Goal: Task Accomplishment & Management: Manage account settings

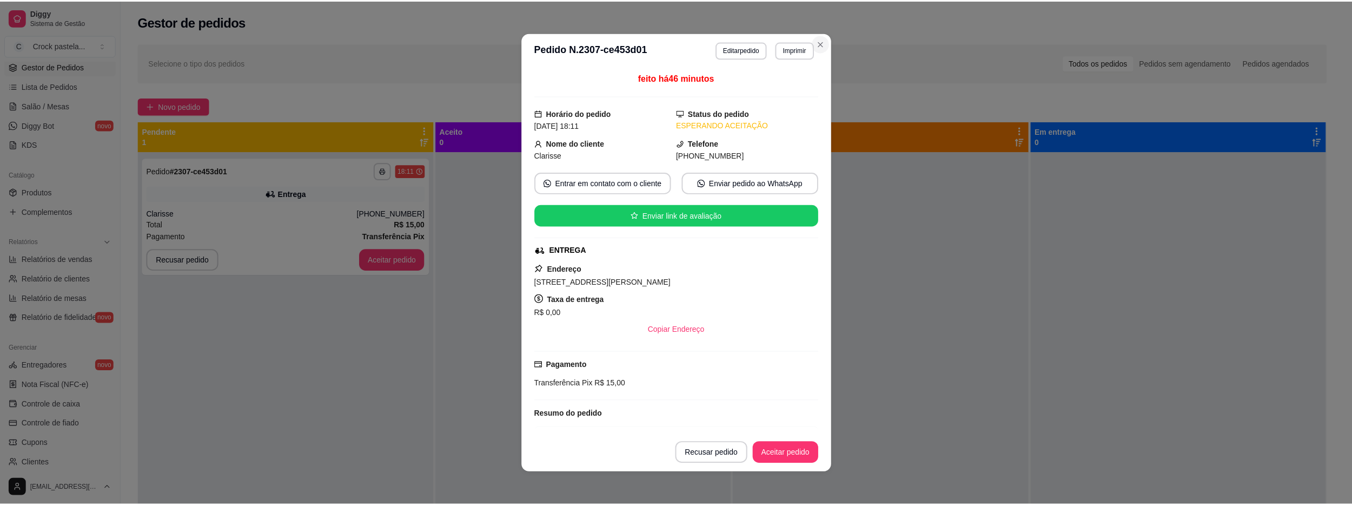
scroll to position [96, 0]
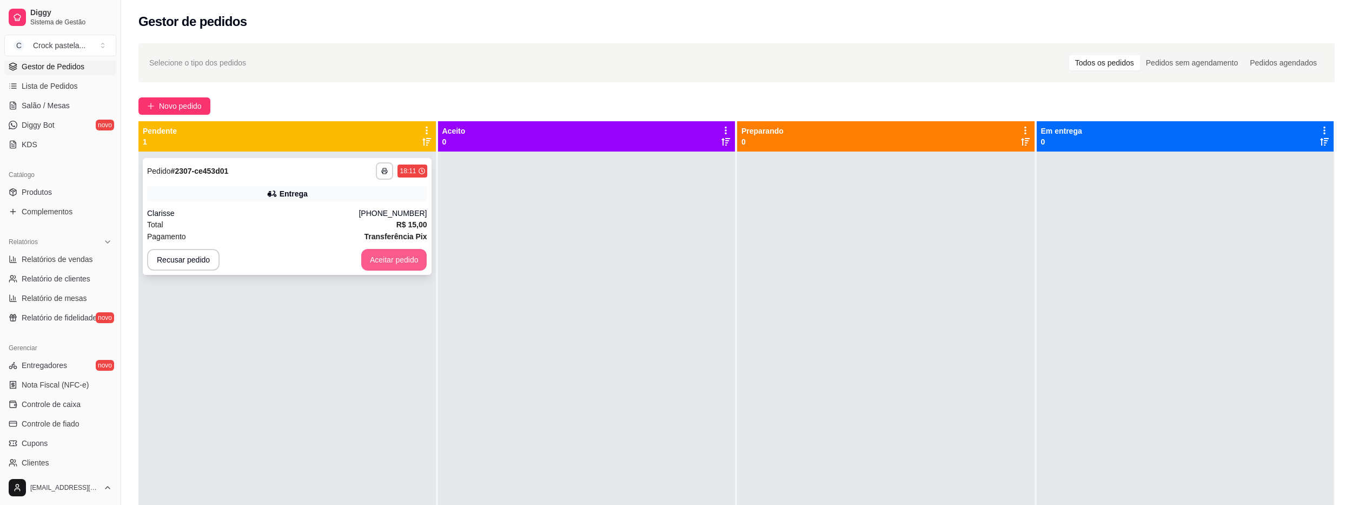
click at [403, 259] on button "Aceitar pedido" at bounding box center [394, 260] width 66 height 22
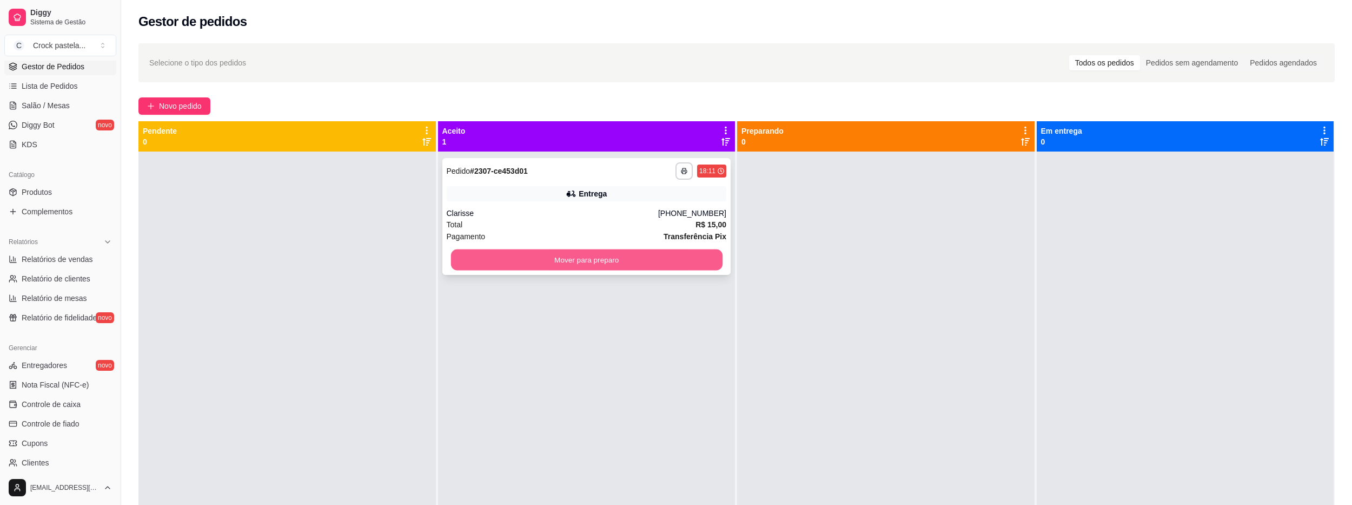
click at [644, 260] on button "Mover para preparo" at bounding box center [585, 259] width 271 height 21
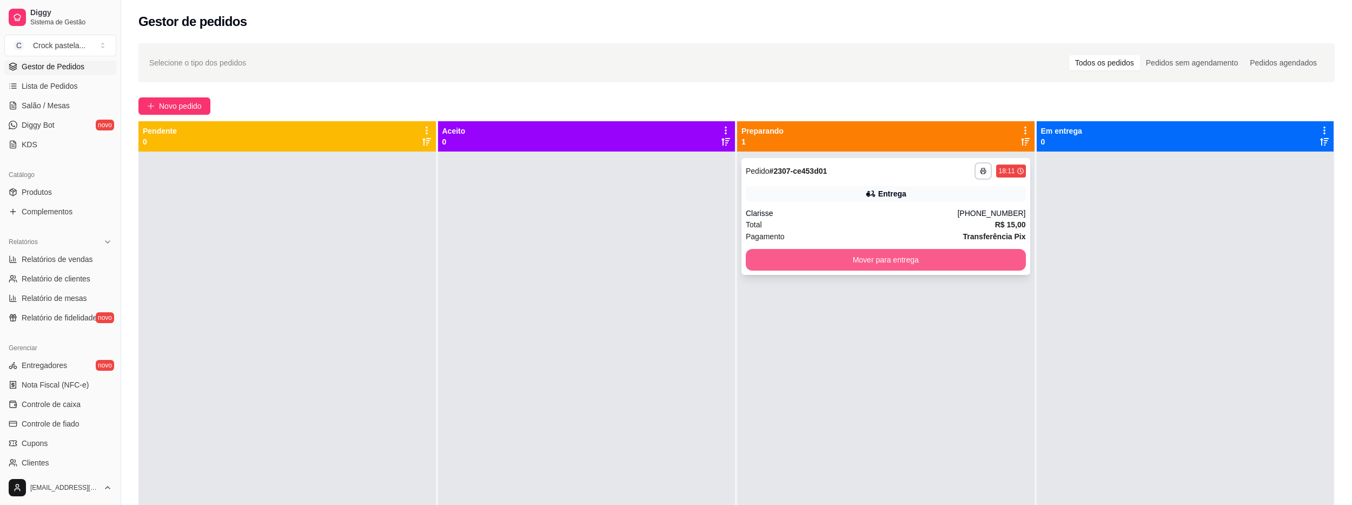
click at [863, 259] on button "Mover para entrega" at bounding box center [886, 260] width 280 height 22
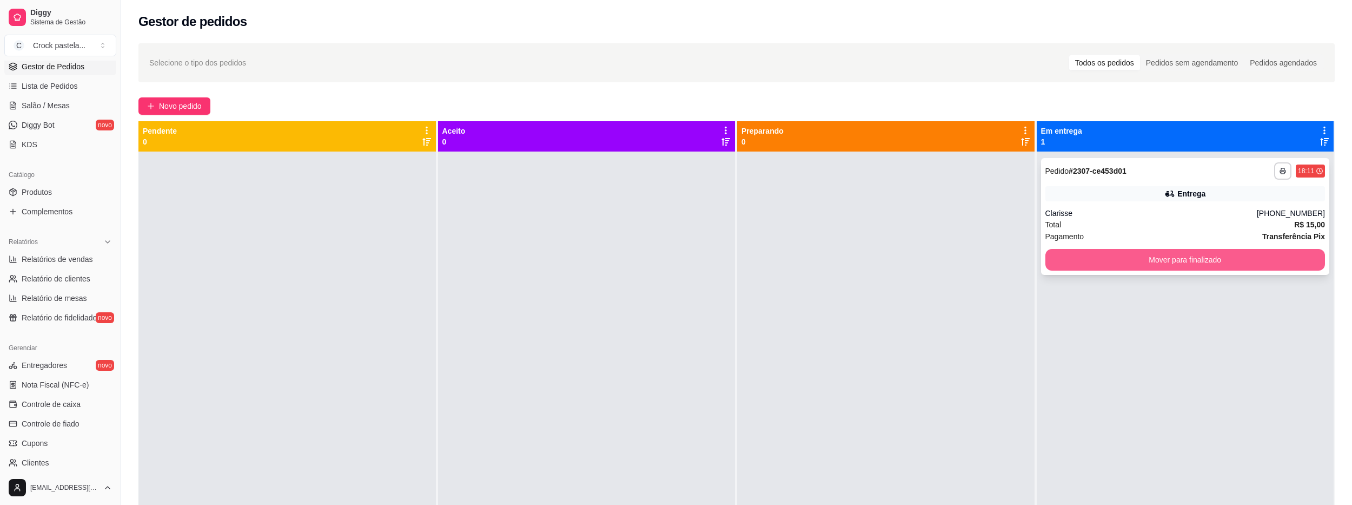
click at [1057, 264] on button "Mover para finalizado" at bounding box center [1185, 260] width 280 height 22
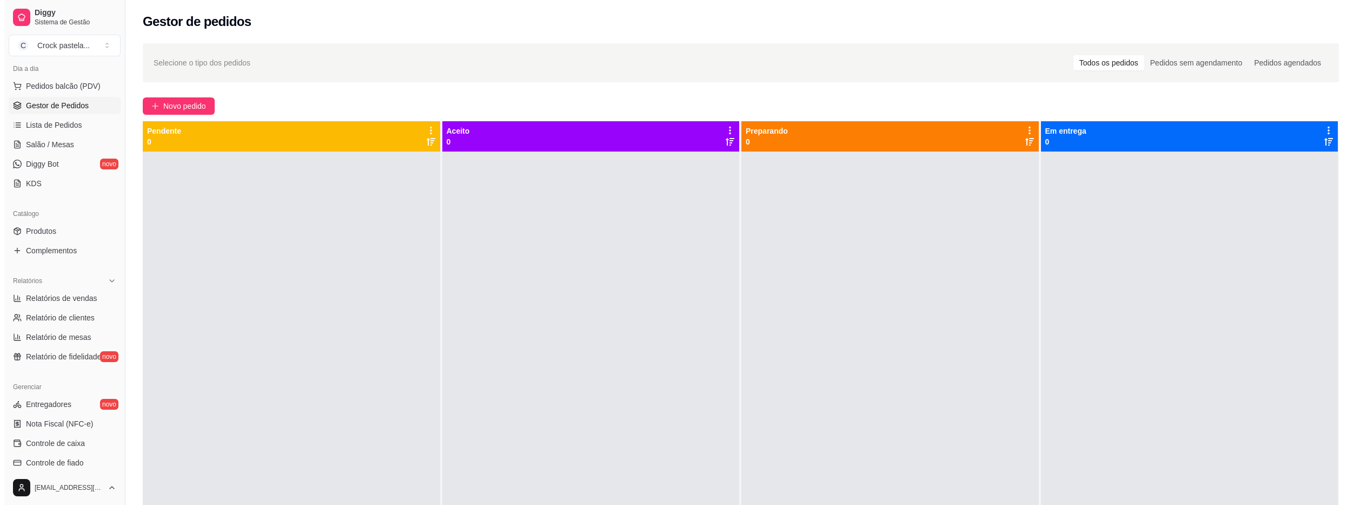
scroll to position [111, 0]
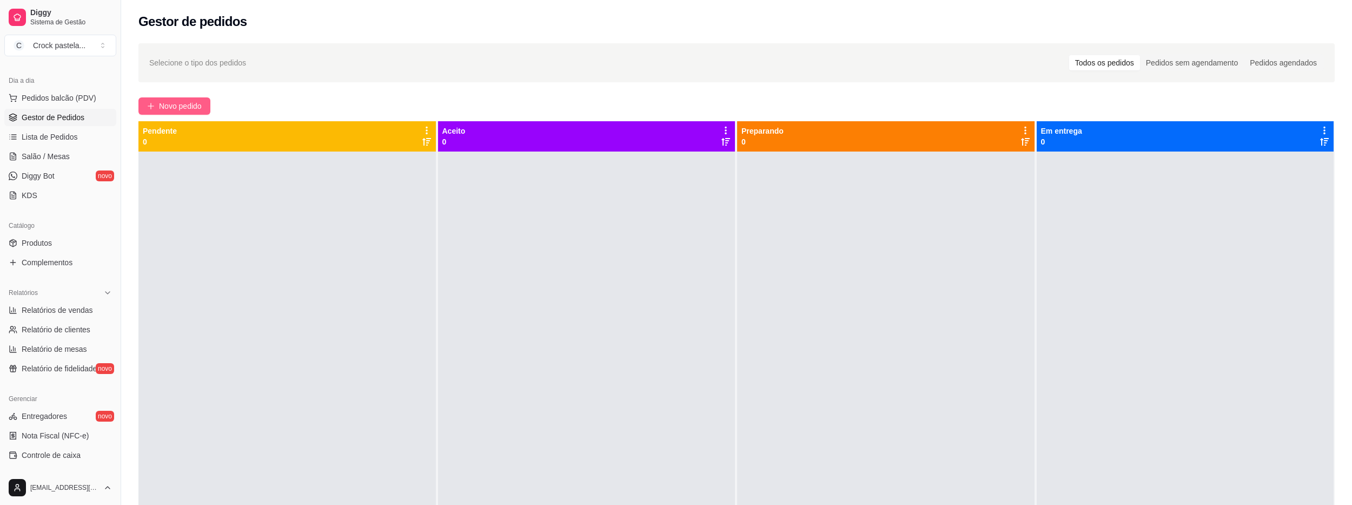
click at [161, 107] on span "Novo pedido" at bounding box center [180, 106] width 43 height 12
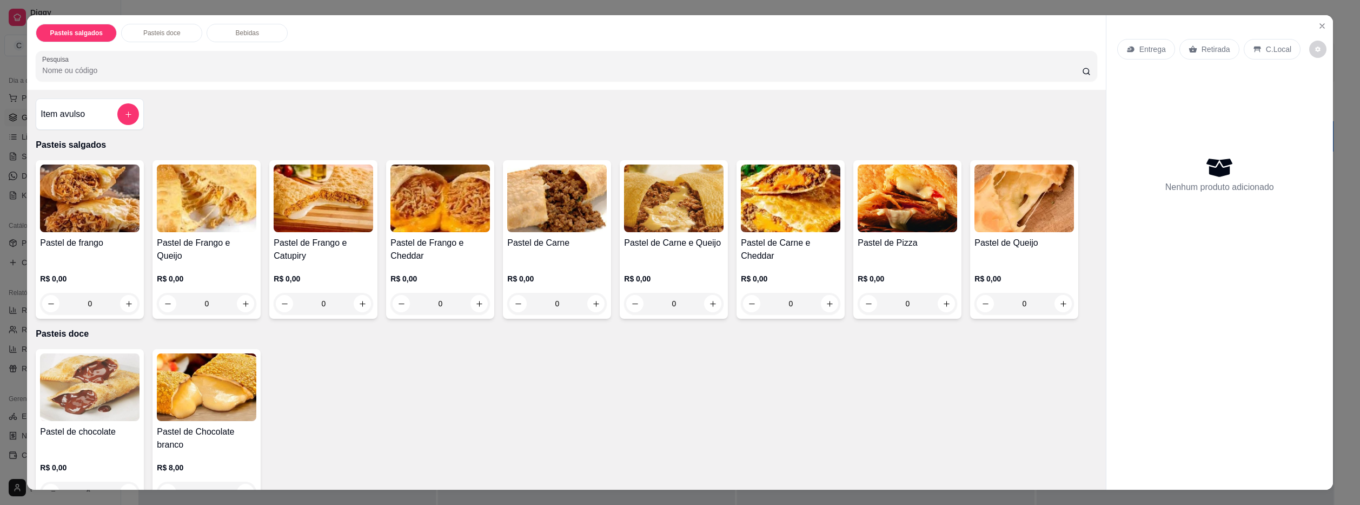
click at [593, 302] on div "0" at bounding box center [556, 304] width 99 height 22
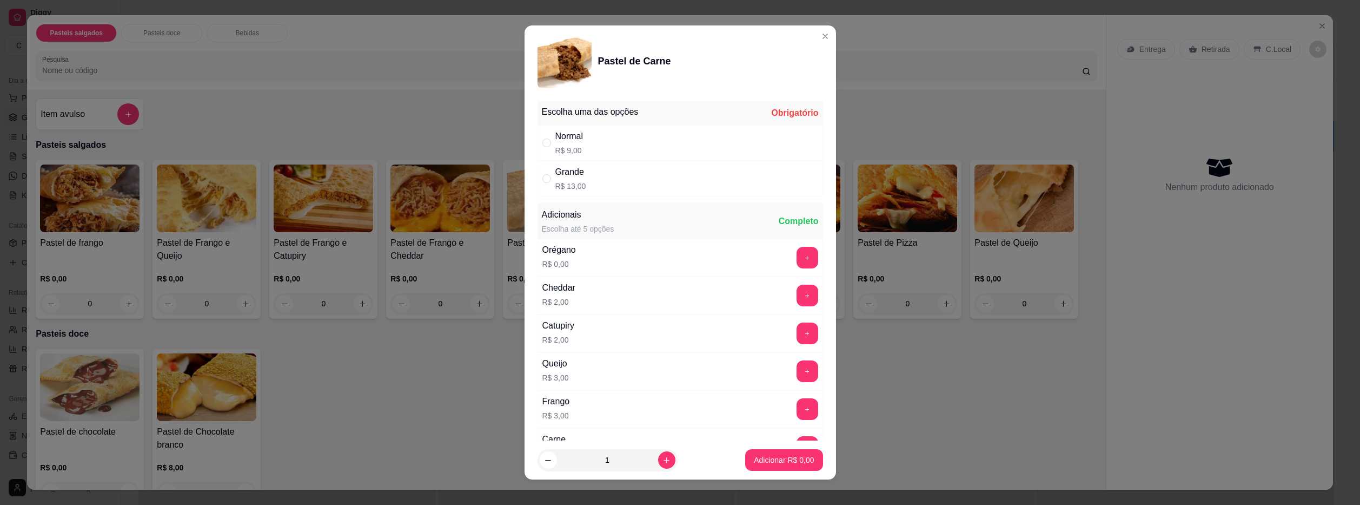
click at [591, 179] on div "Grande R$ 13,00" at bounding box center [681, 179] width 286 height 36
radio input "true"
click at [771, 458] on p "Adicionar R$ 13,00" at bounding box center [781, 459] width 64 height 11
type input "1"
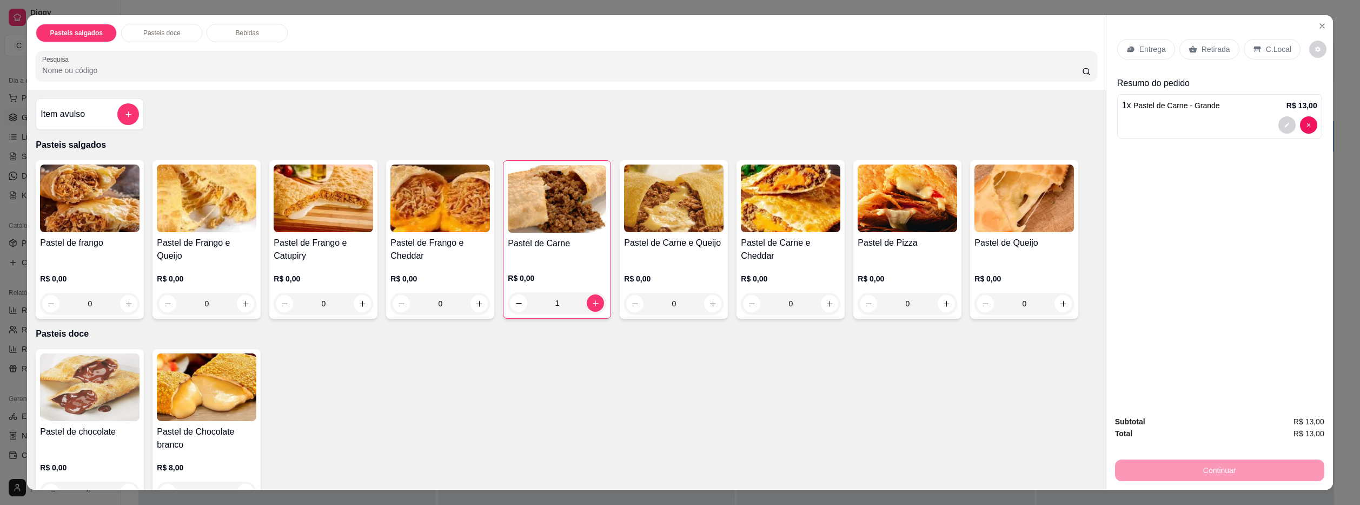
click at [939, 307] on div "0" at bounding box center [907, 304] width 99 height 22
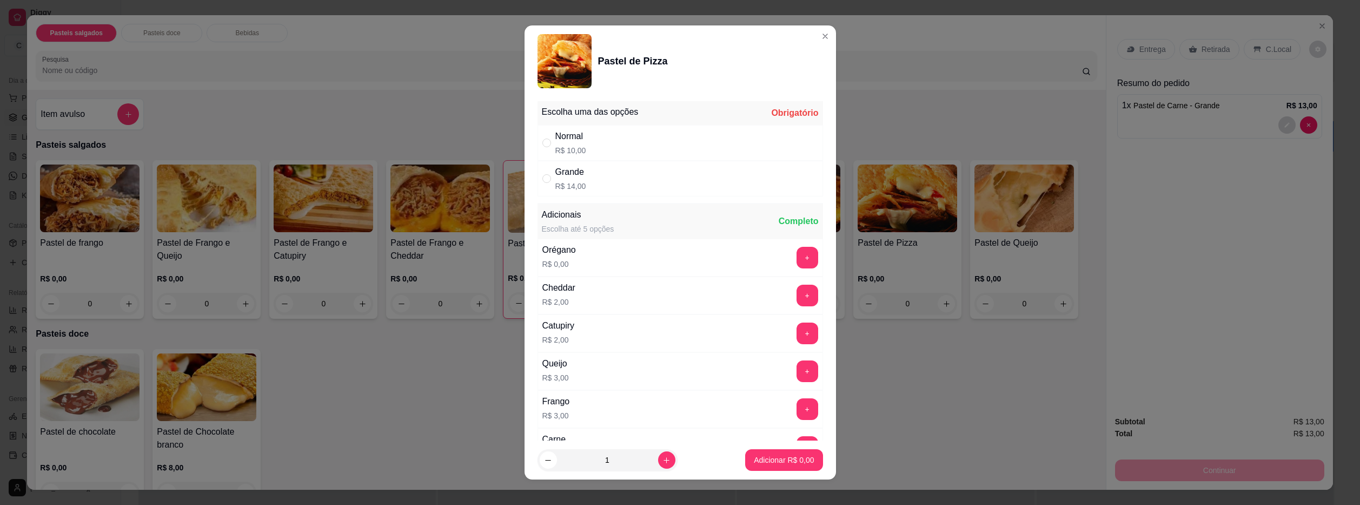
click at [649, 170] on div "Grande R$ 14,00" at bounding box center [681, 179] width 286 height 36
radio input "true"
click at [765, 461] on p "Adicionar R$ 14,00" at bounding box center [782, 460] width 63 height 10
type input "1"
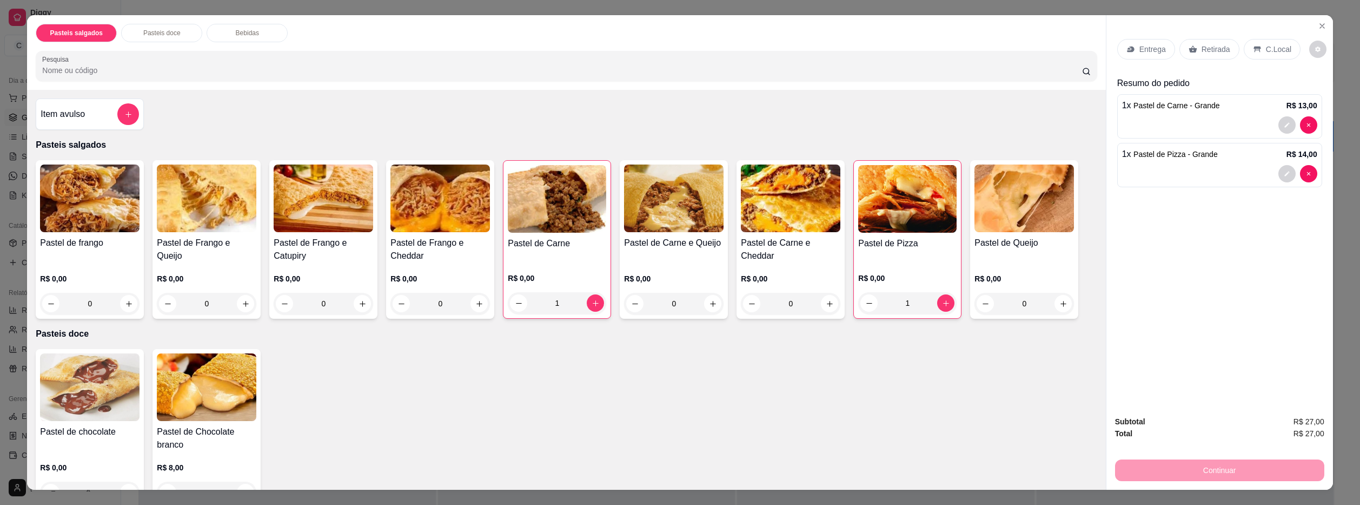
click at [1143, 51] on p "Entrega" at bounding box center [1152, 49] width 26 height 11
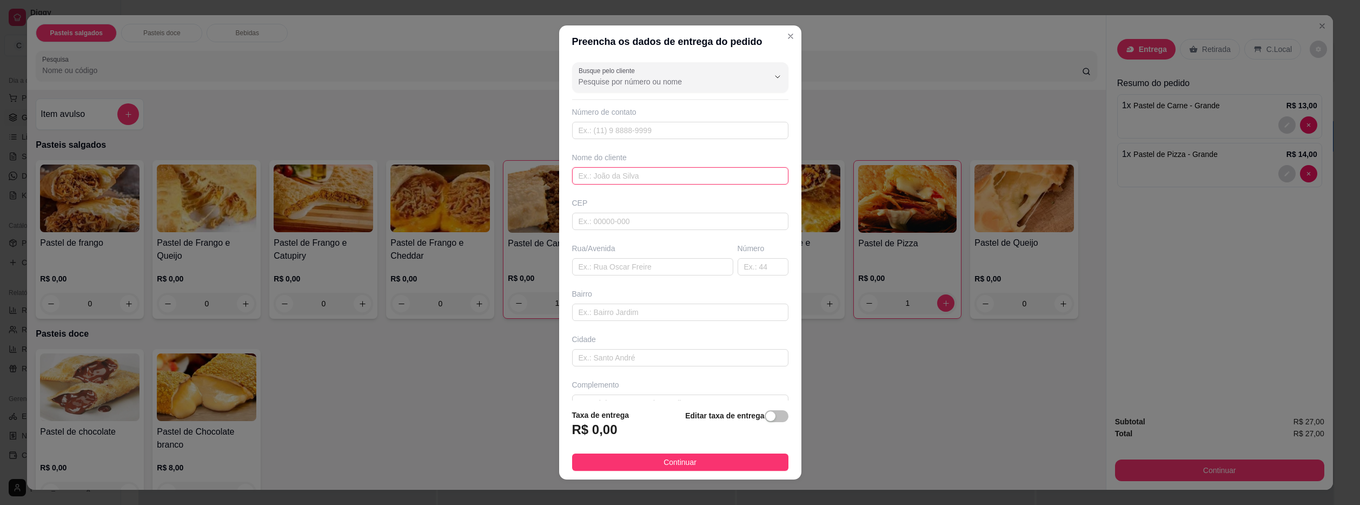
click at [618, 175] on input "text" at bounding box center [680, 175] width 216 height 17
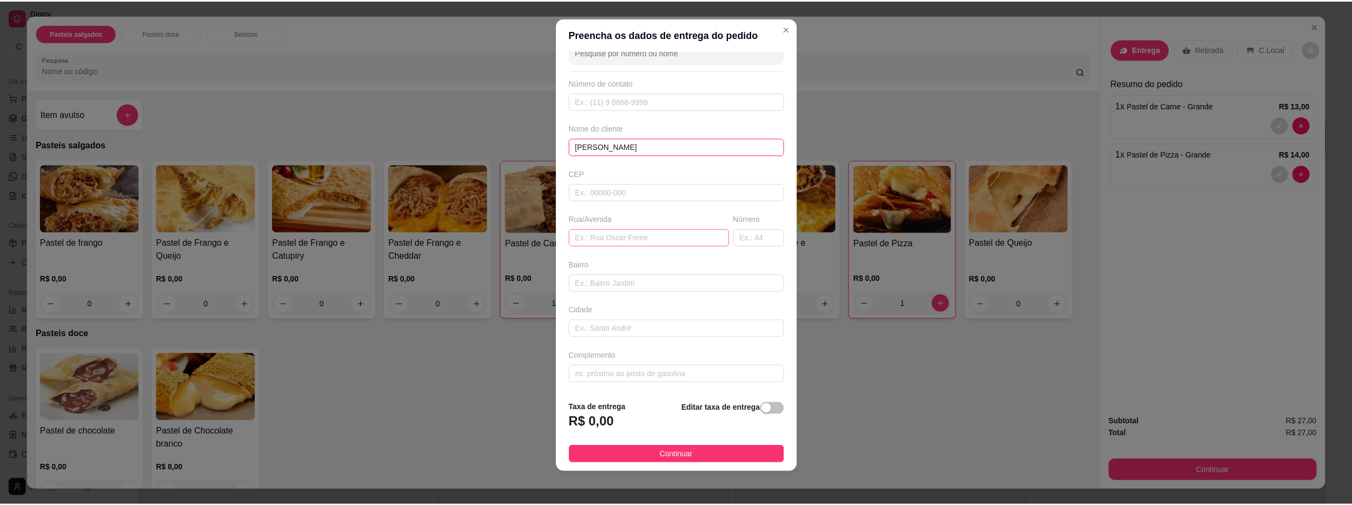
scroll to position [9, 0]
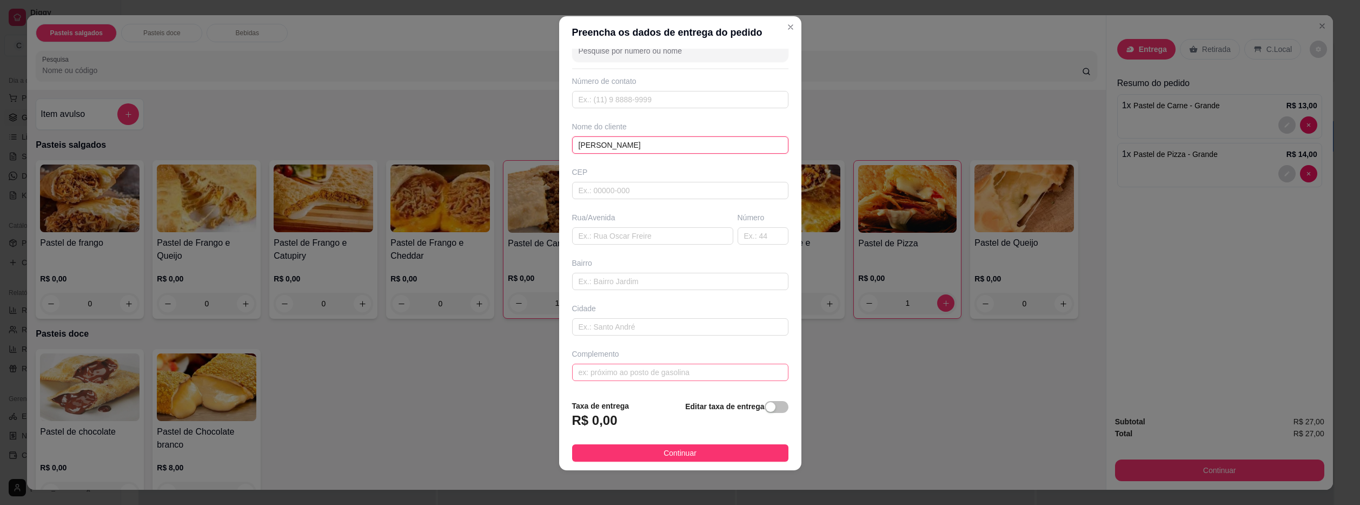
type input "[PERSON_NAME]"
click at [632, 370] on input "text" at bounding box center [680, 371] width 216 height 17
type input "enfrente ao agrícola"
click at [663, 453] on span "Continuar" at bounding box center [679, 453] width 33 height 12
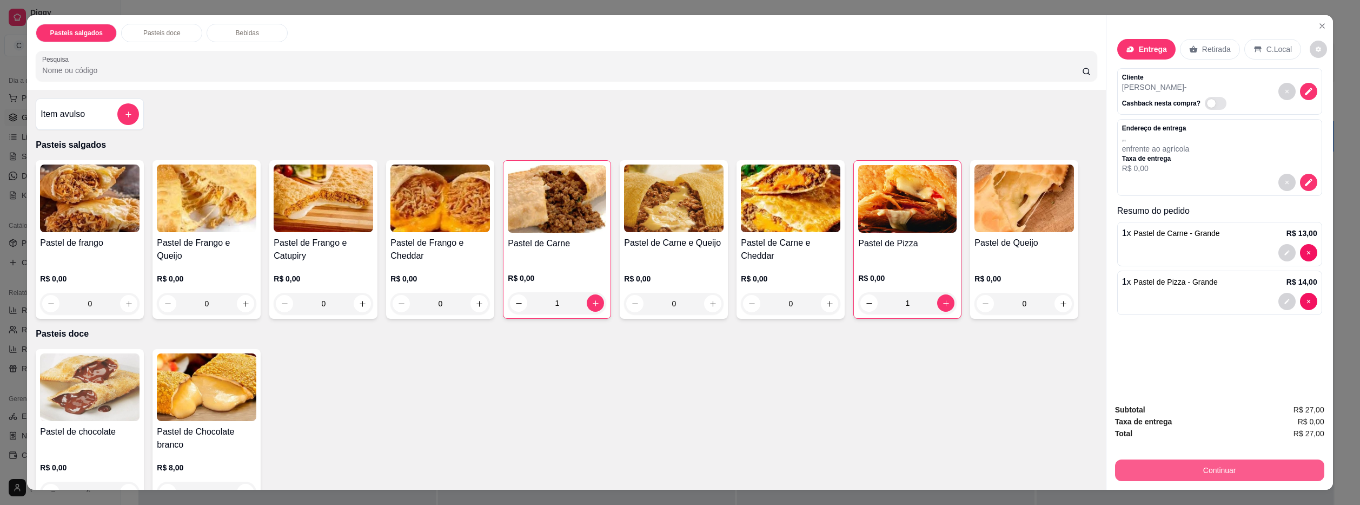
click at [1212, 472] on button "Continuar" at bounding box center [1219, 470] width 209 height 22
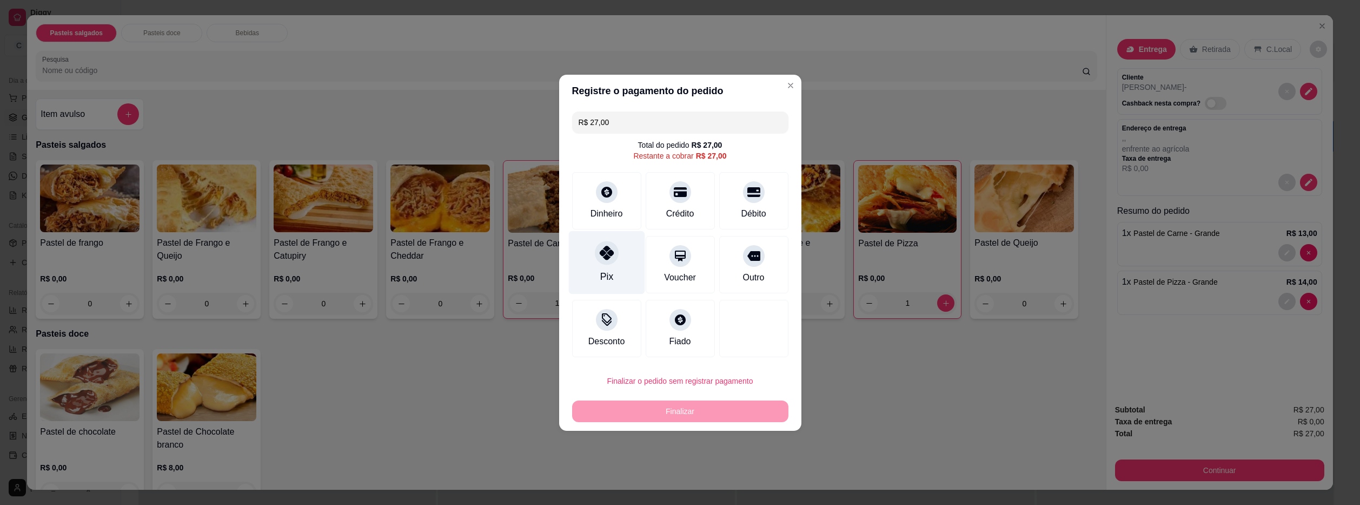
click at [619, 255] on div "Pix" at bounding box center [606, 261] width 76 height 63
type input "R$ 0,00"
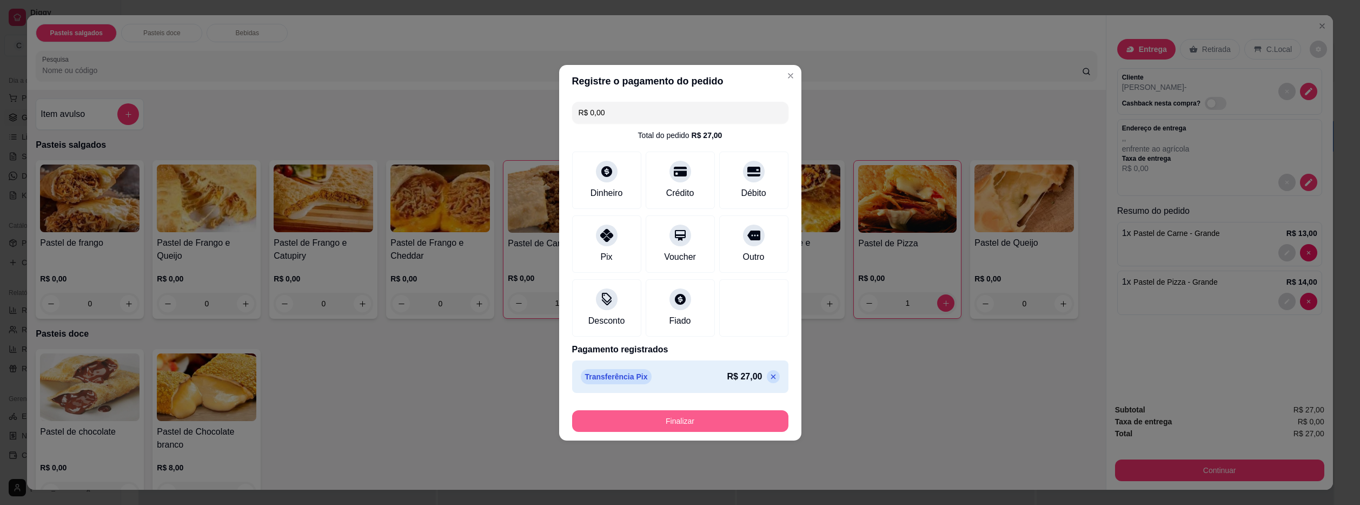
click at [694, 423] on button "Finalizar" at bounding box center [680, 421] width 216 height 22
type input "0"
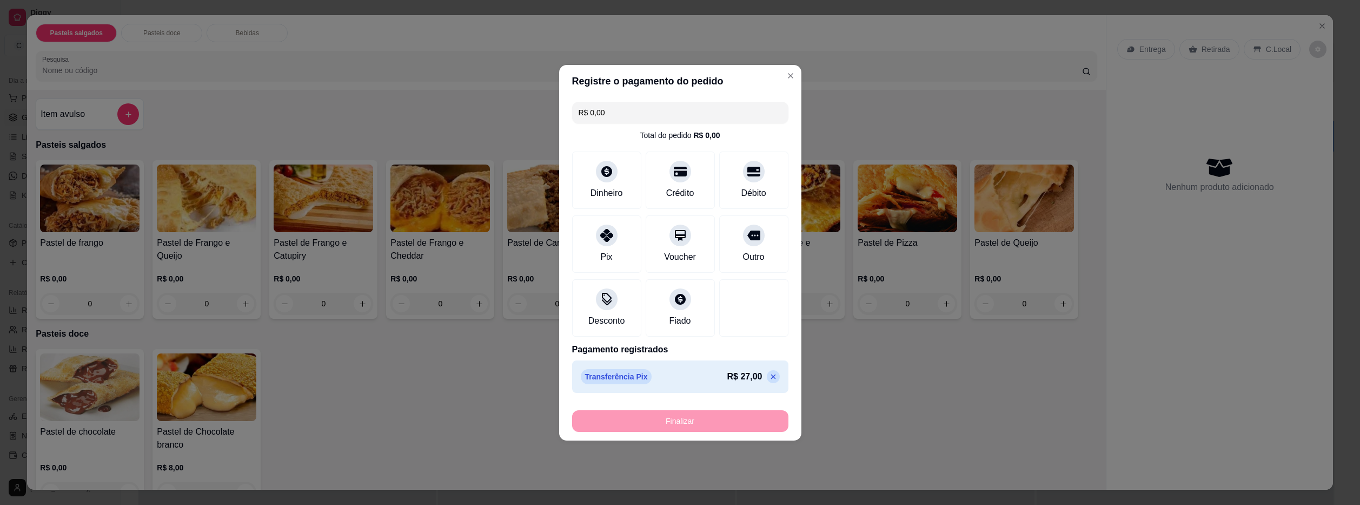
type input "-R$ 27,00"
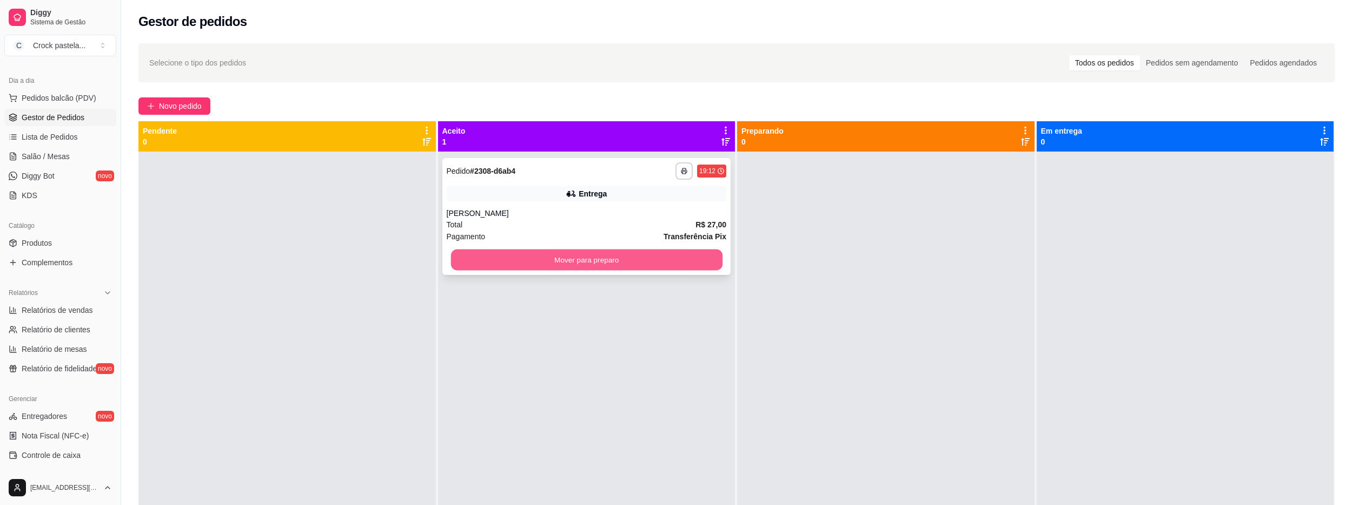
click at [688, 260] on button "Mover para preparo" at bounding box center [585, 259] width 271 height 21
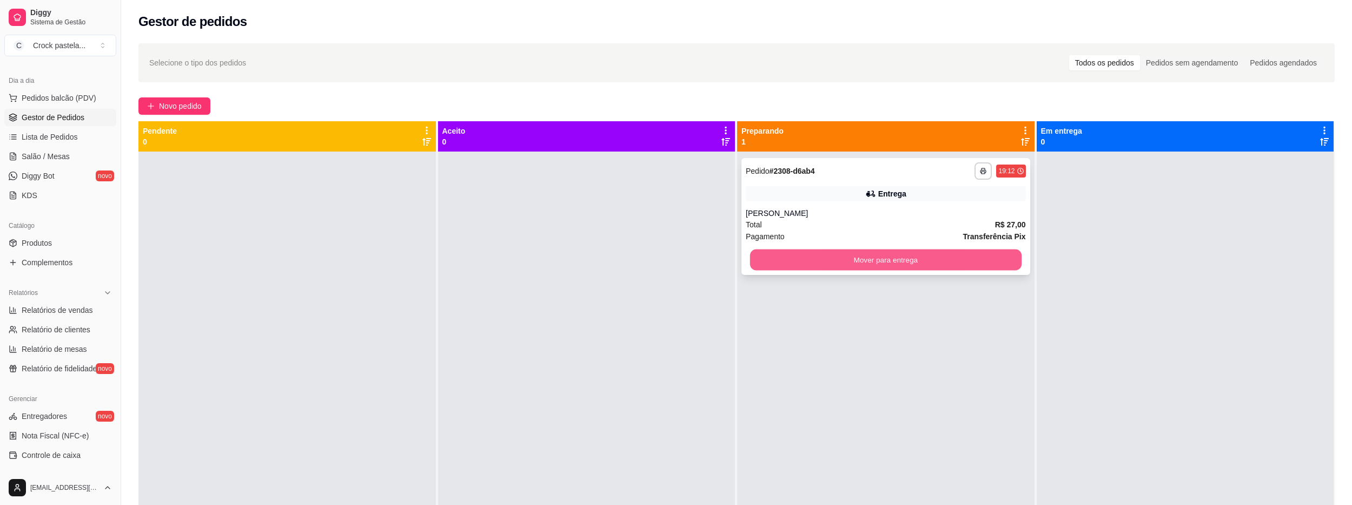
click at [815, 263] on button "Mover para entrega" at bounding box center [885, 259] width 271 height 21
